Goal: Information Seeking & Learning: Find contact information

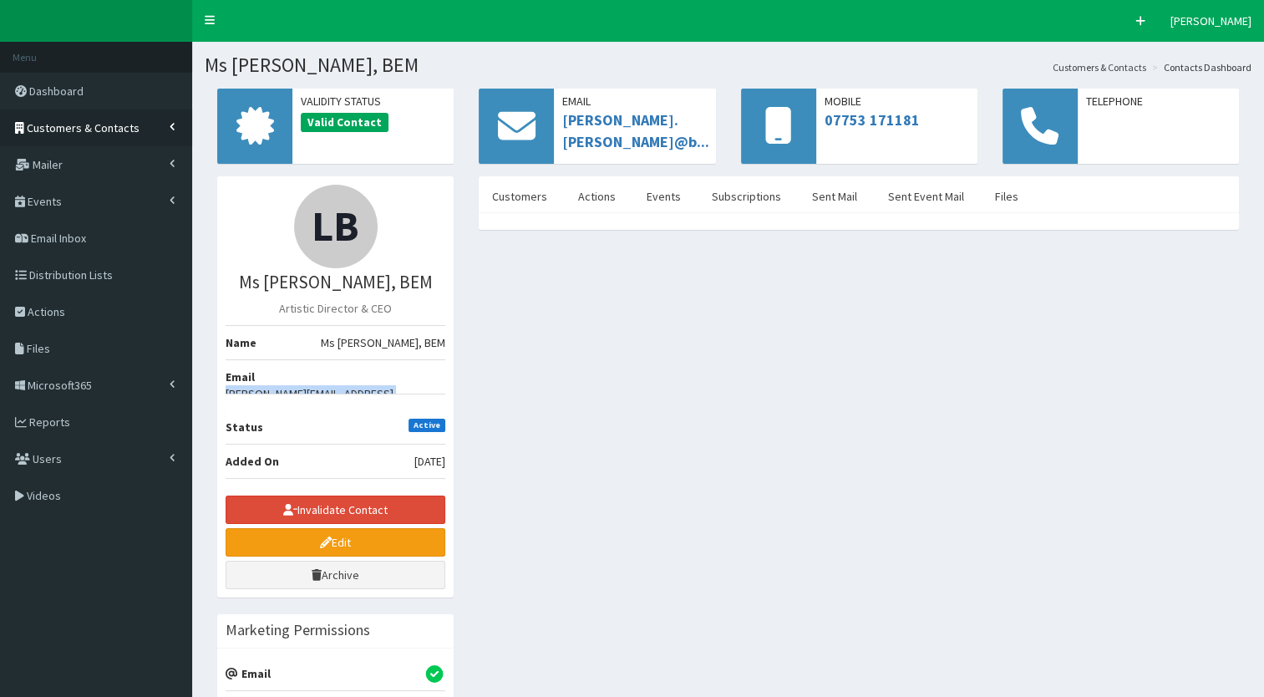
click at [167, 127] on link "Customers & Contacts" at bounding box center [96, 127] width 192 height 37
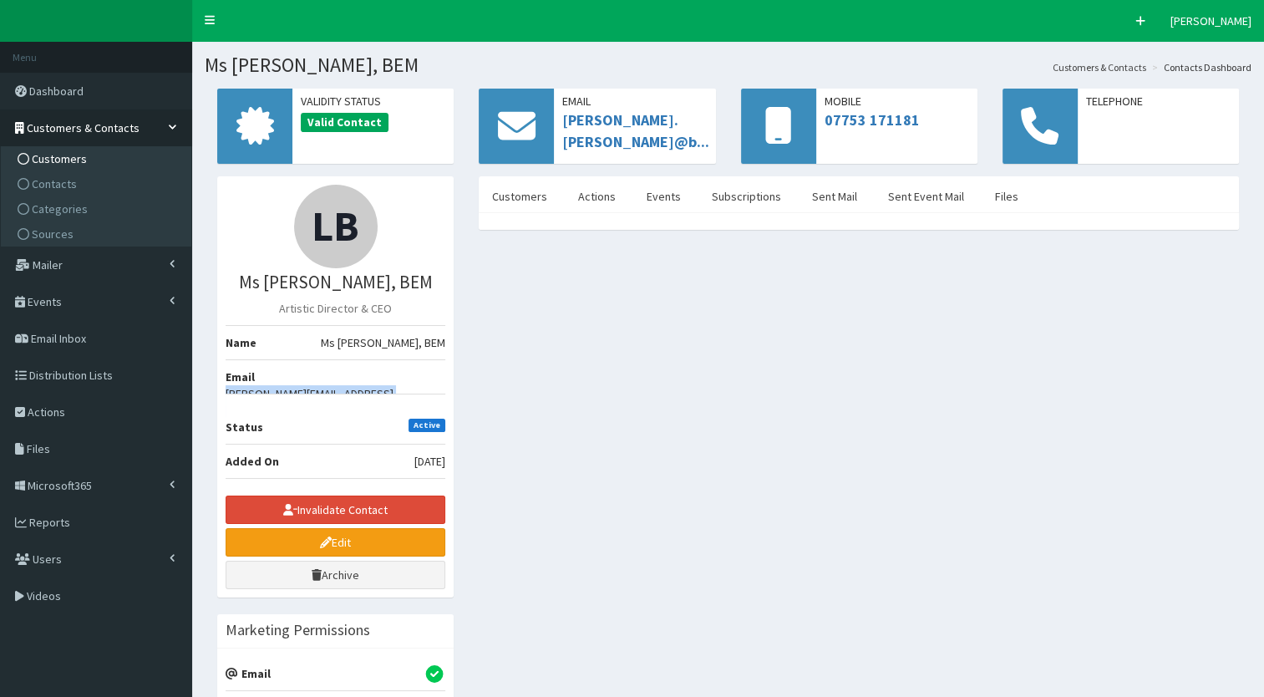
click at [81, 158] on span "Customers" at bounding box center [59, 158] width 55 height 15
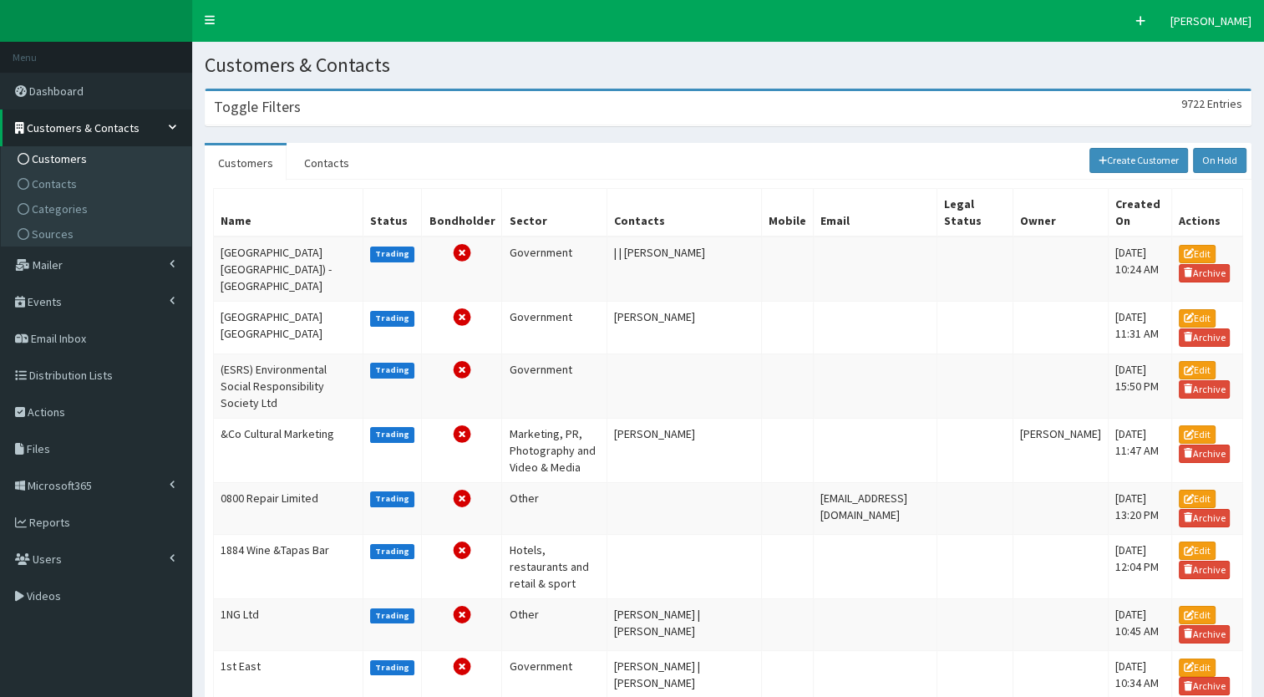
click at [288, 122] on div "Toggle Filters 9722 Entries" at bounding box center [727, 108] width 1045 height 34
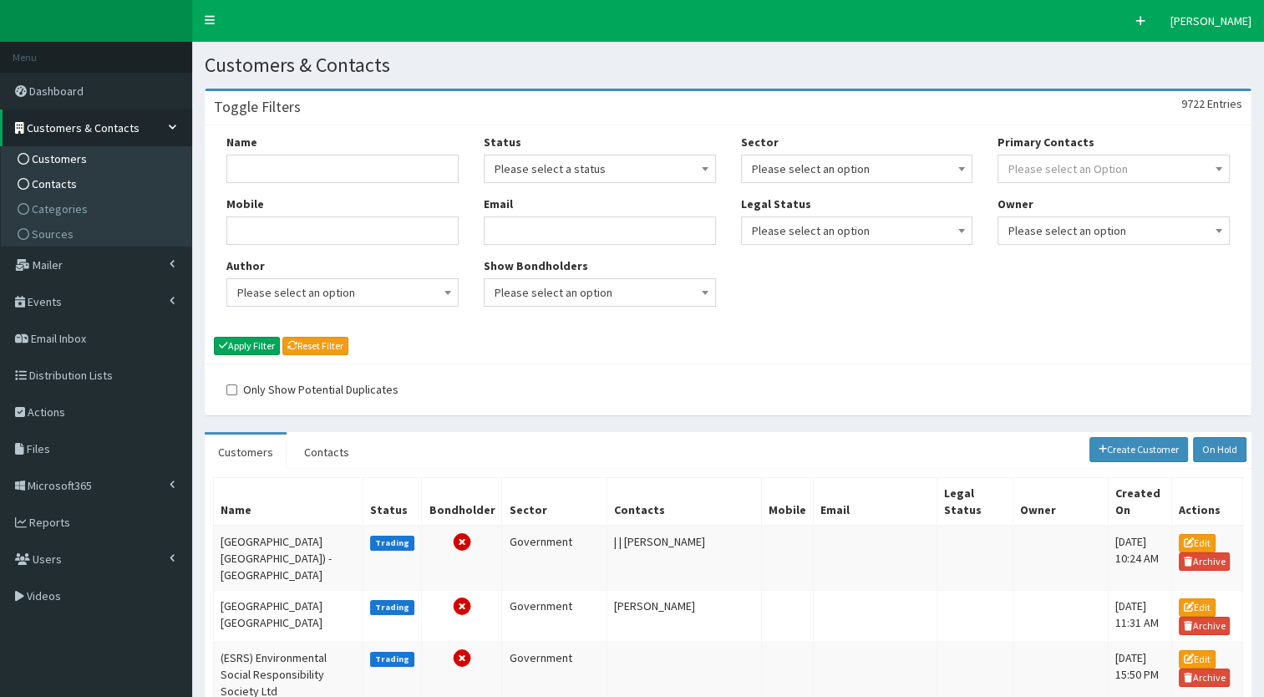
click at [84, 178] on link "Contacts" at bounding box center [98, 183] width 186 height 25
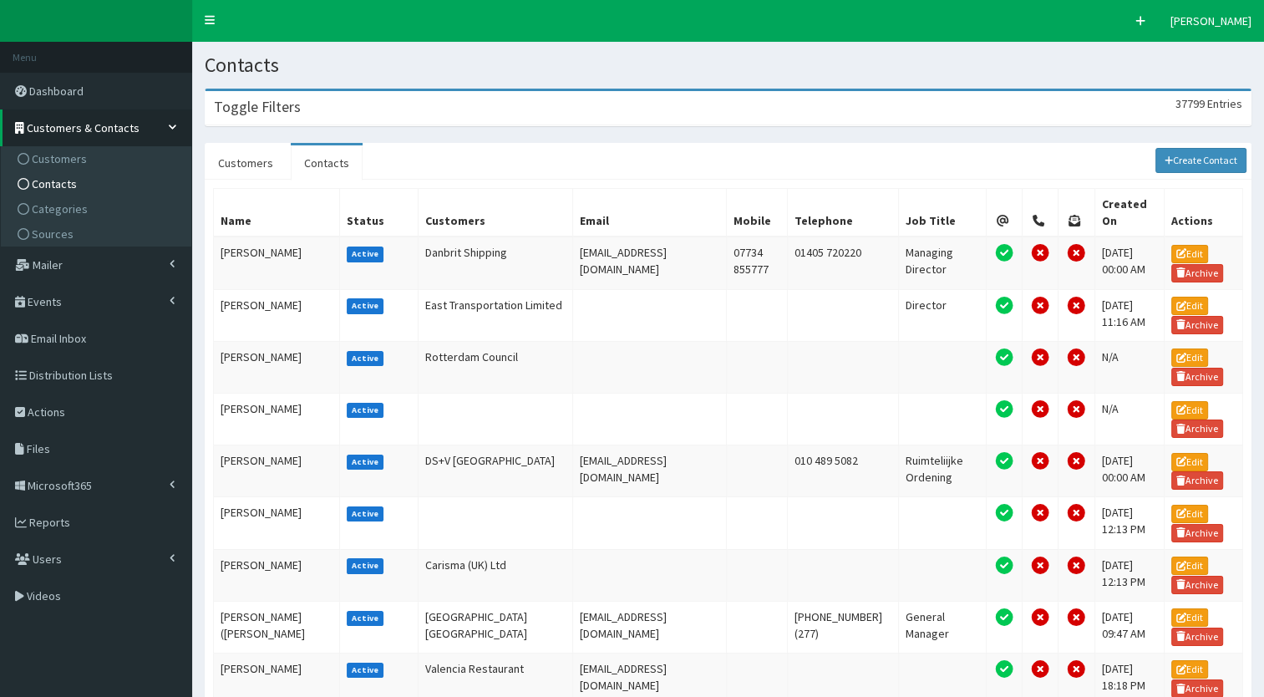
click at [317, 104] on div "Toggle Filters 37799 Entries" at bounding box center [727, 108] width 1045 height 34
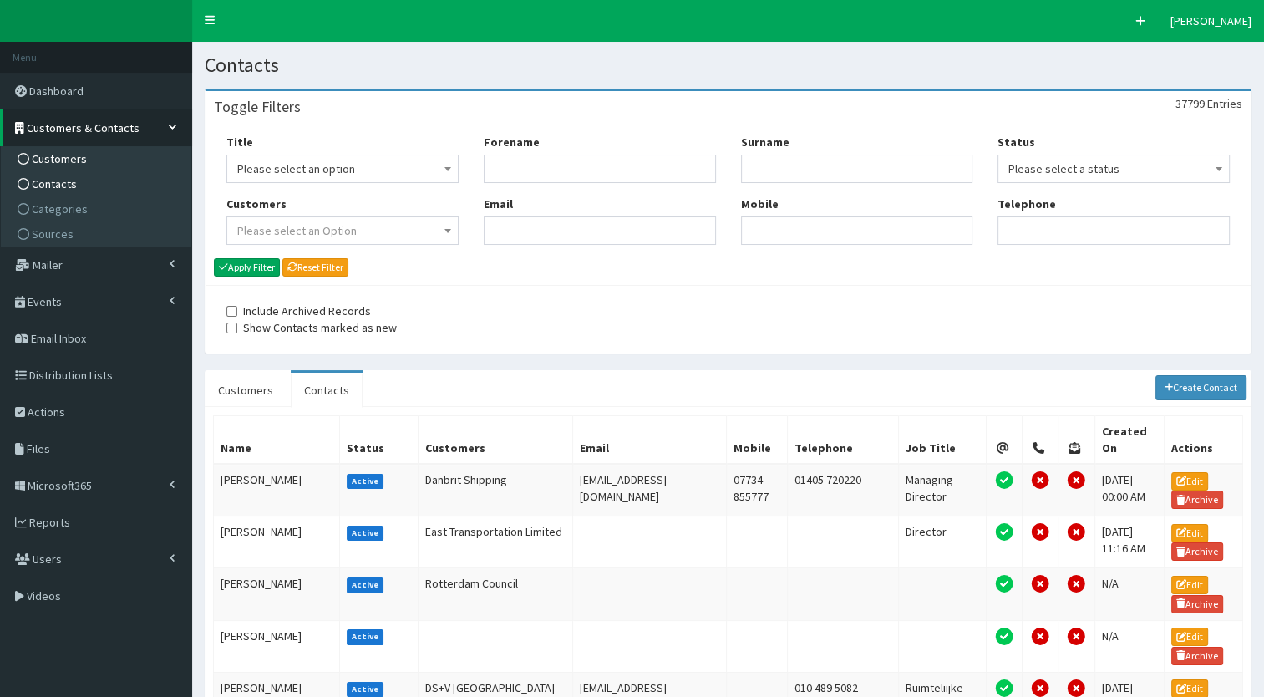
click at [77, 157] on span "Customers" at bounding box center [59, 158] width 55 height 15
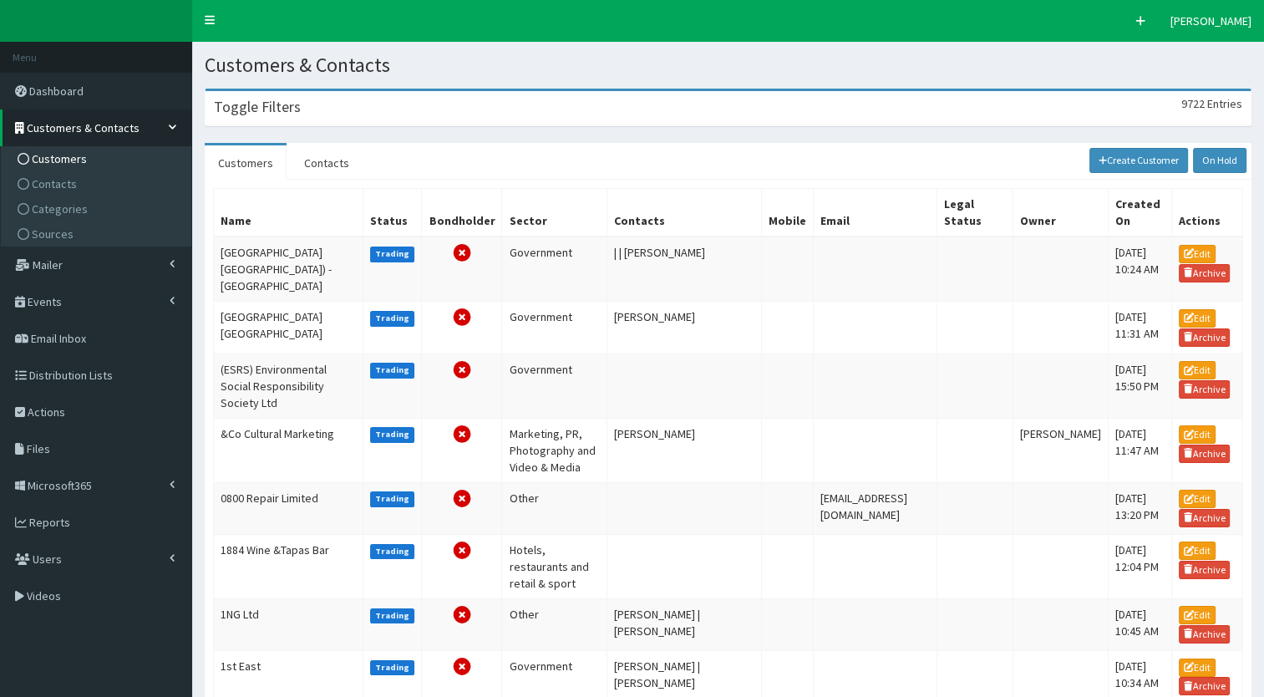
click at [244, 114] on h3 "Toggle Filters" at bounding box center [257, 106] width 87 height 15
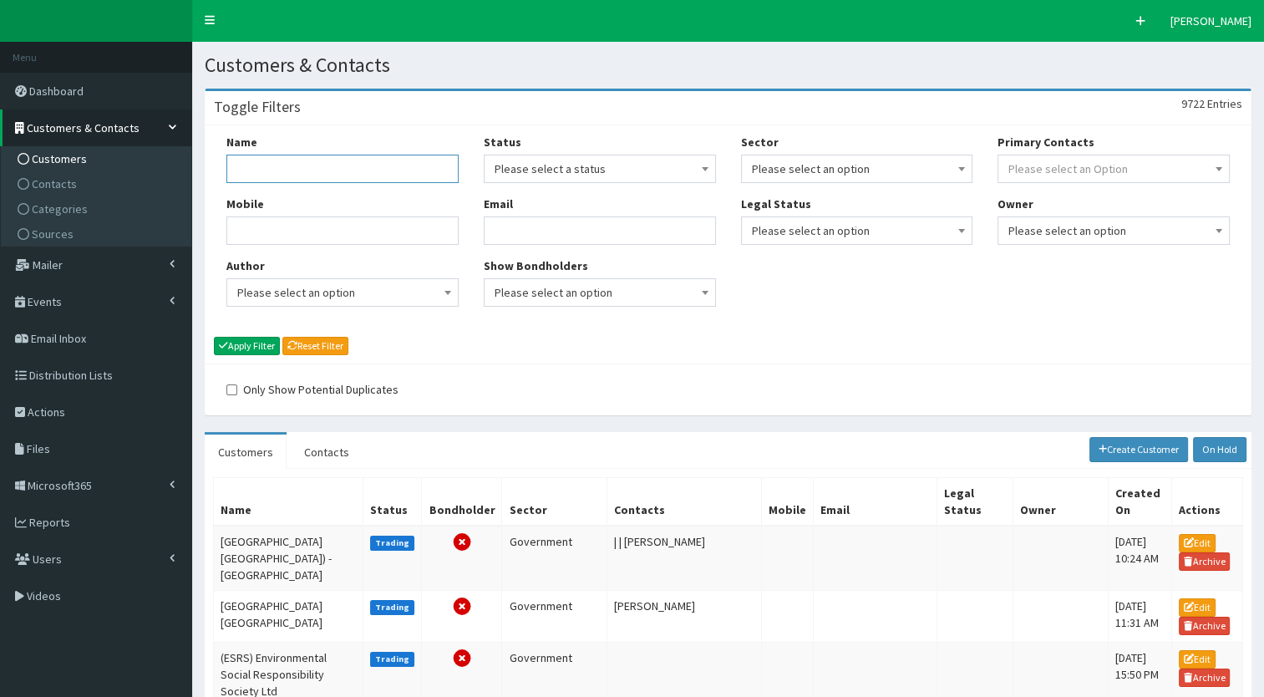
click at [314, 172] on input "Name" at bounding box center [342, 169] width 232 height 28
type input "eon visual"
click at [240, 343] on button "Apply Filter" at bounding box center [247, 346] width 66 height 18
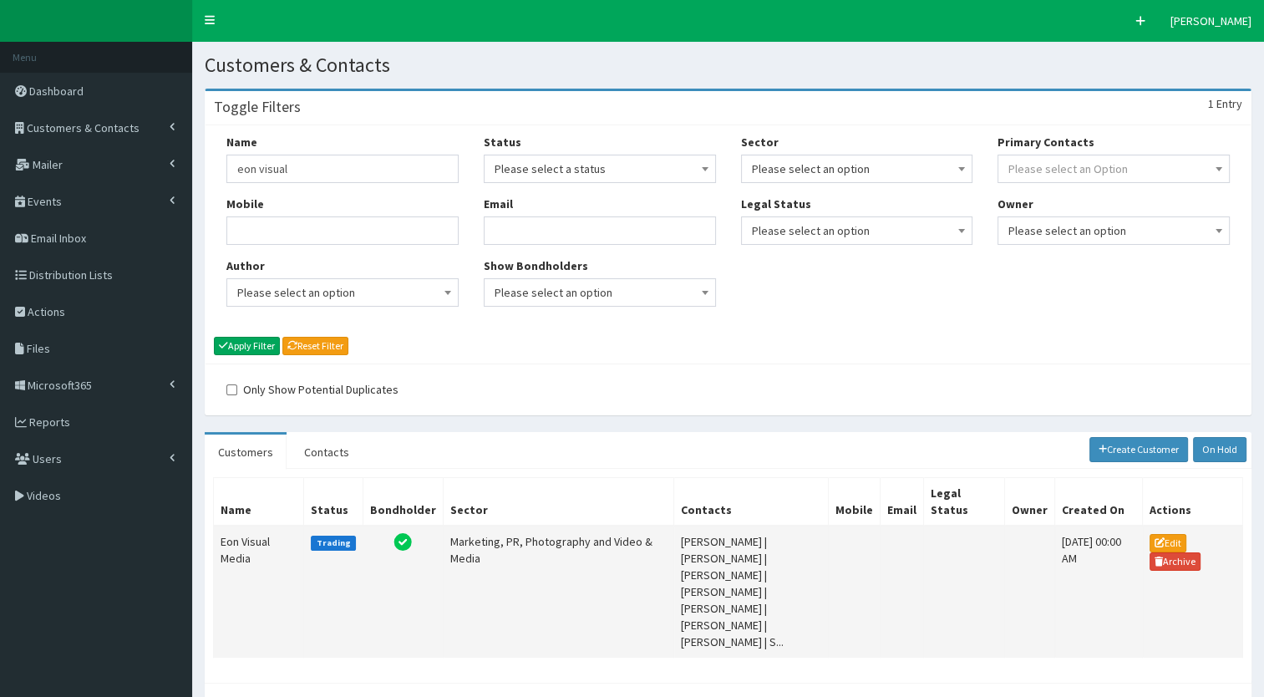
click at [611, 542] on td "Marketing, PR, Photography and Video & Media" at bounding box center [558, 591] width 231 height 132
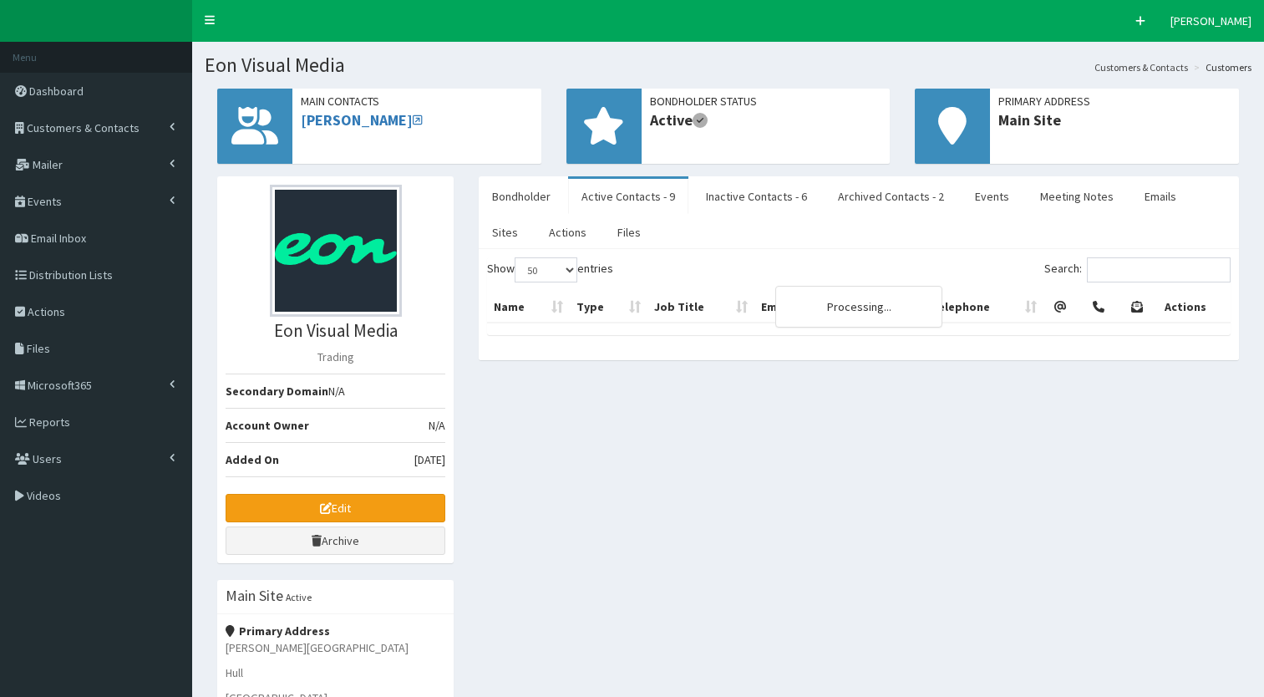
select select "50"
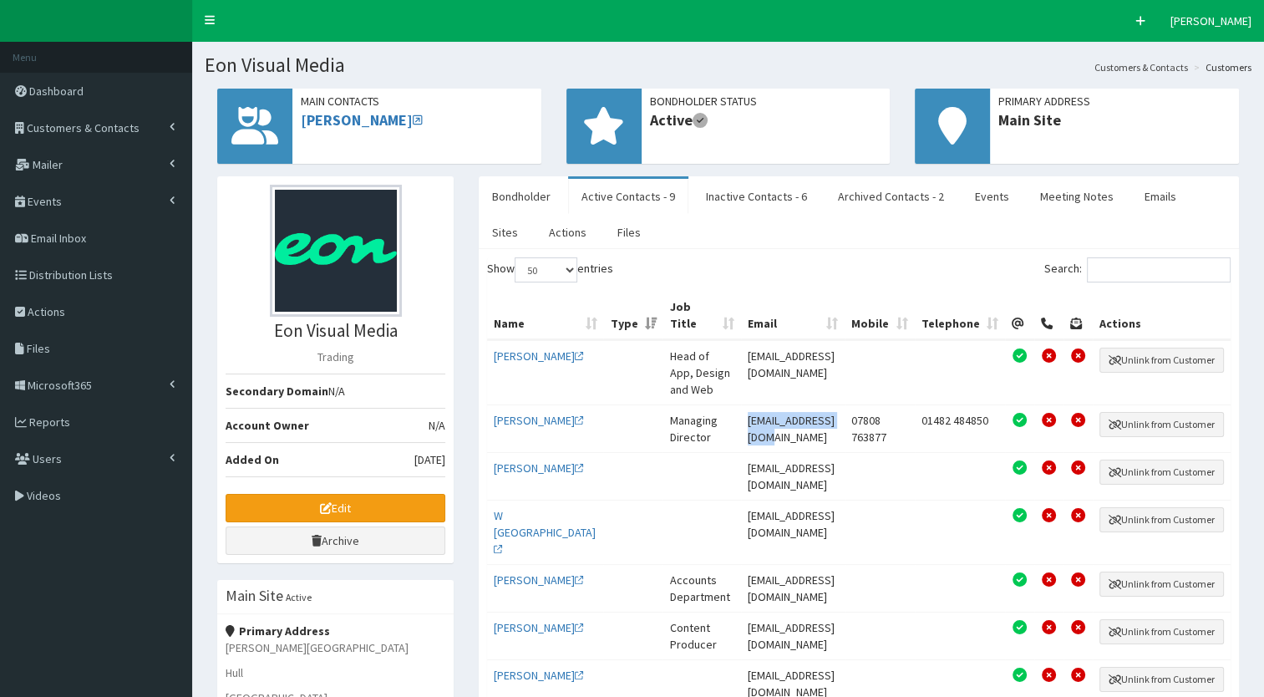
drag, startPoint x: 800, startPoint y: 403, endPoint x: 728, endPoint y: 381, distance: 75.0
click at [741, 404] on td "[EMAIL_ADDRESS][DOMAIN_NAME]" at bounding box center [793, 428] width 104 height 48
copy td "[EMAIL_ADDRESS][DOMAIN_NAME]"
